Goal: Task Accomplishment & Management: Complete application form

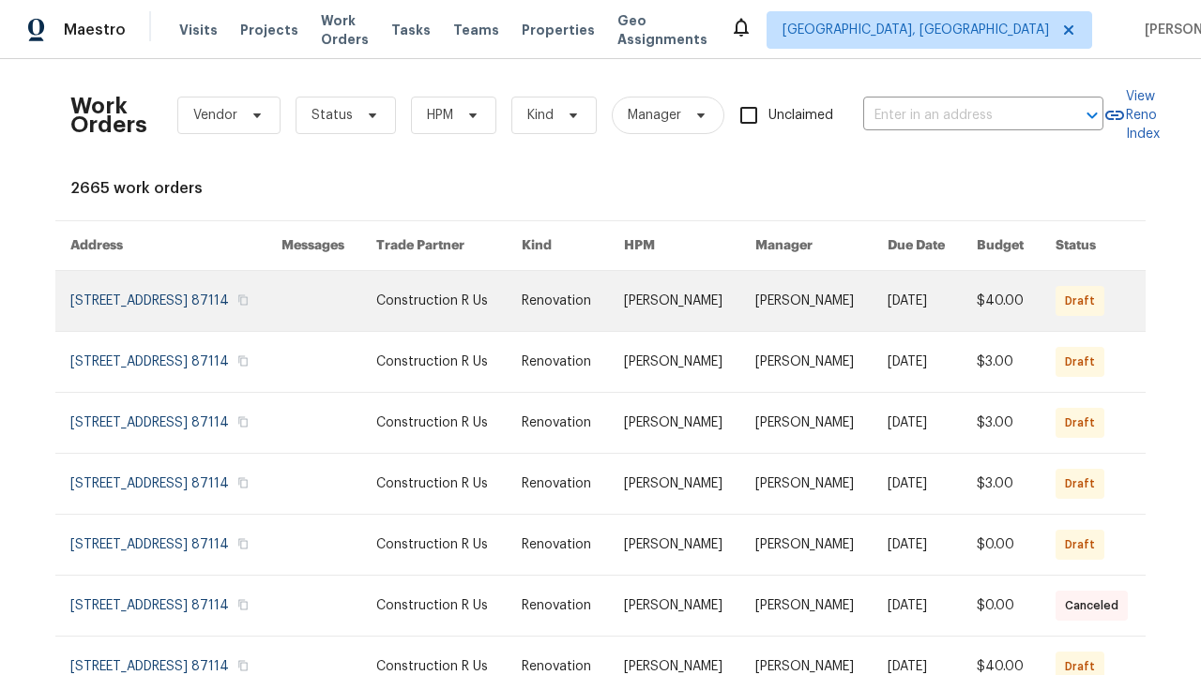
click at [593, 324] on link at bounding box center [573, 301] width 102 height 60
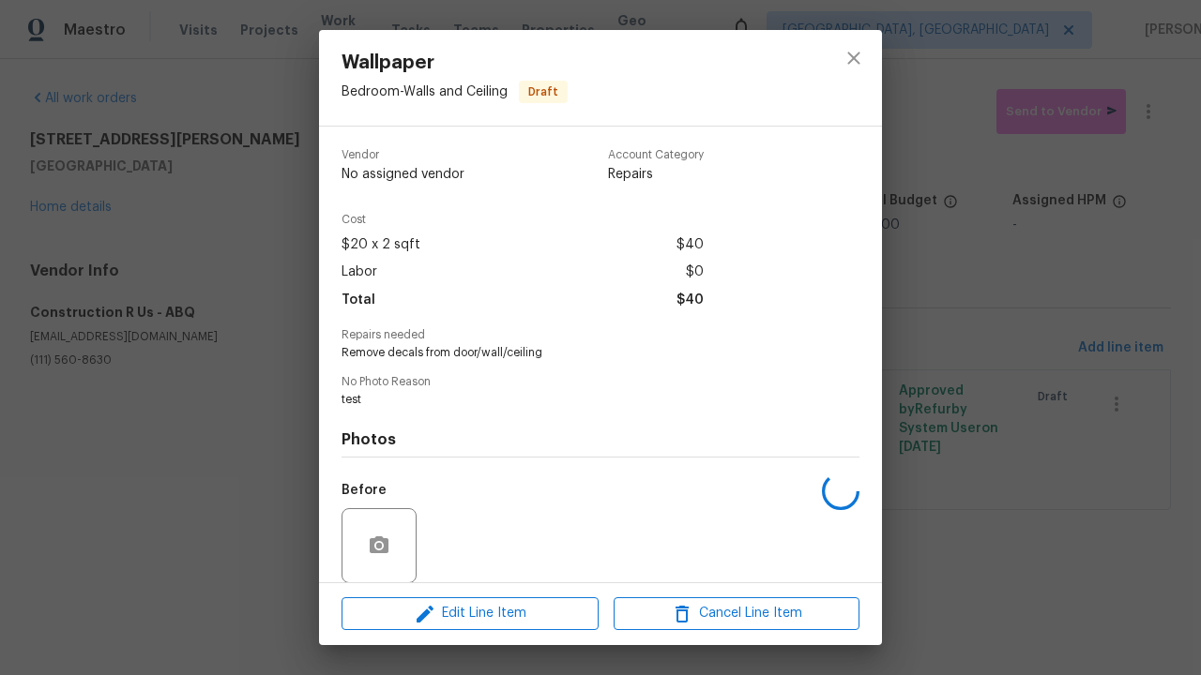
click at [470, 613] on span "Edit Line Item" at bounding box center [470, 613] width 246 height 23
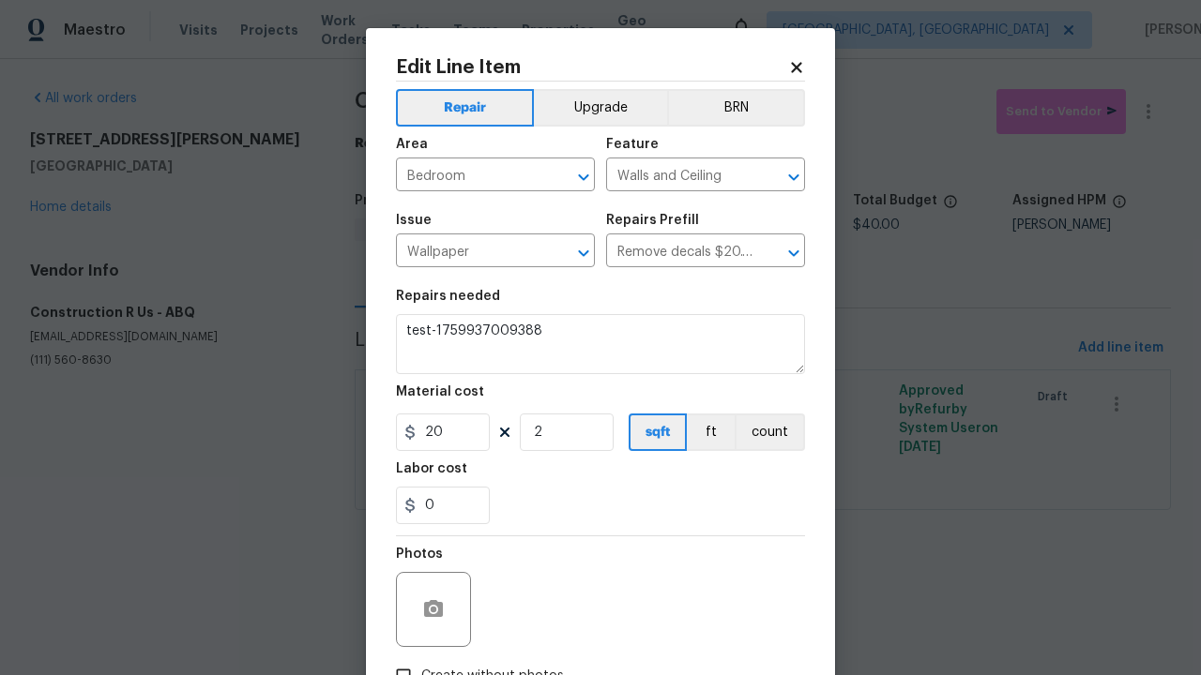
type textarea "Remove decals from door/wall/ceiling"
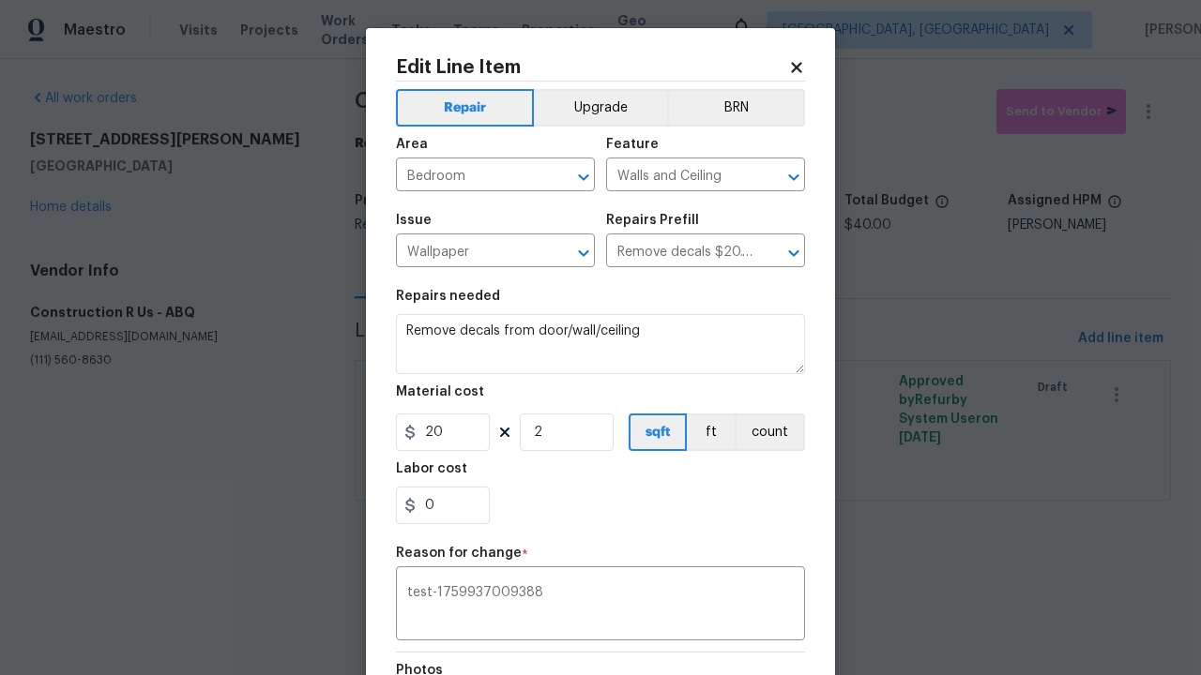
type textarea "test-1759937009388"
checkbox input "true"
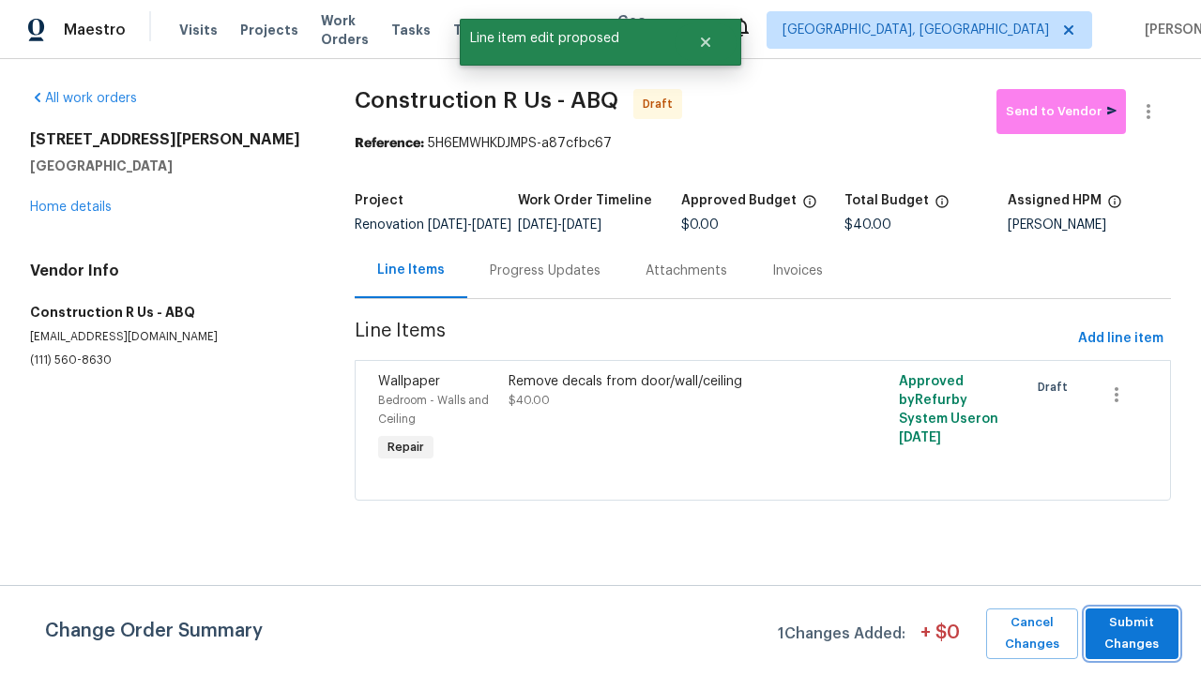
click at [1131, 633] on span "Submit Changes" at bounding box center [1132, 634] width 74 height 43
